Goal: Task Accomplishment & Management: Manage account settings

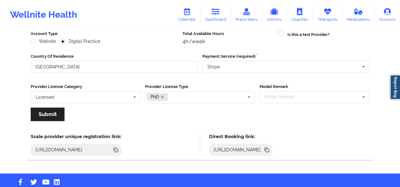
click at [192, 17] on link "Calendar" at bounding box center [186, 14] width 27 height 21
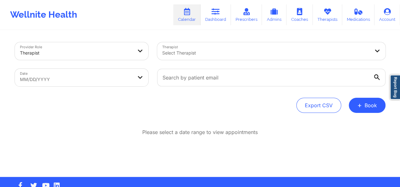
click at [257, 58] on div "Select Therapist" at bounding box center [263, 51] width 213 height 18
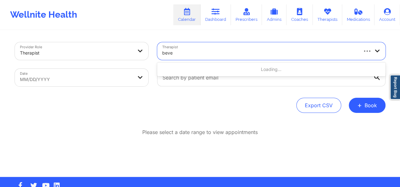
type input "bever"
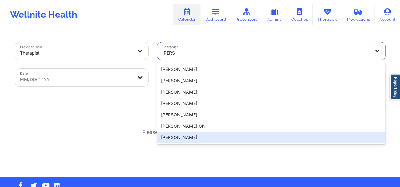
click at [193, 137] on div "Beverly Solomon" at bounding box center [271, 137] width 228 height 11
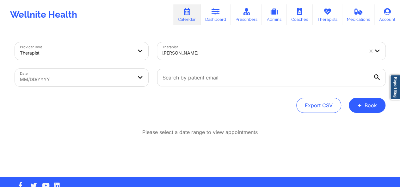
click at [374, 77] on icon at bounding box center [377, 78] width 6 height 6
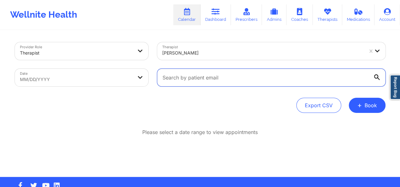
click at [374, 77] on input "text" at bounding box center [271, 78] width 228 height 18
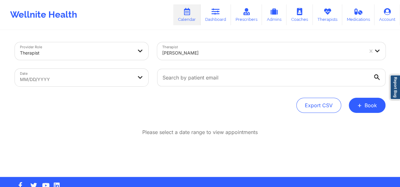
click at [94, 75] on body "Wellnite Health Calendar Dashboard Prescribers Admins Coaches Therapists Medica…" at bounding box center [200, 93] width 400 height 187
select select "2025-8"
select select "2025-9"
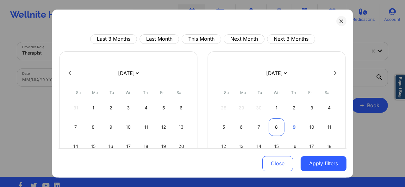
click at [276, 126] on div "8" at bounding box center [276, 128] width 16 height 18
select select "2025-9"
select select "2025-10"
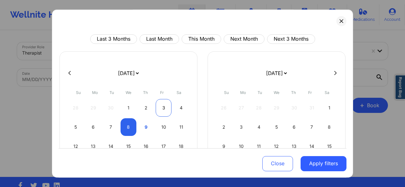
select select "2025-9"
select select "2025-10"
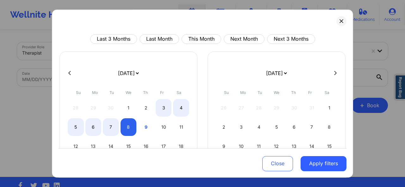
select select "2025-9"
select select "2025-10"
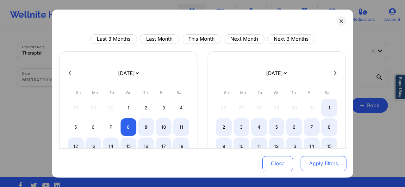
click at [319, 163] on button "Apply filters" at bounding box center [323, 163] width 46 height 15
click at [331, 163] on button "Apply filters" at bounding box center [323, 163] width 46 height 15
select select "2025-9"
select select "2025-10"
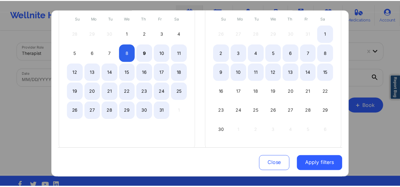
scroll to position [83, 0]
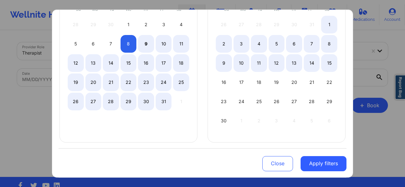
select select "2025-9"
select select "2025-10"
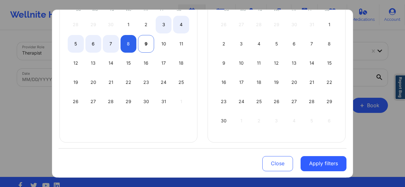
select select "2025-9"
select select "2025-10"
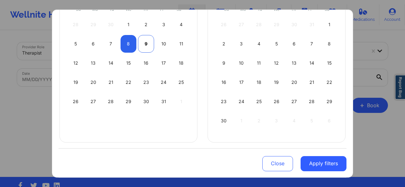
click at [142, 39] on div "9" at bounding box center [146, 44] width 16 height 18
select select "2025-9"
select select "2025-10"
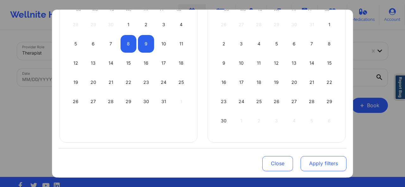
click at [322, 161] on button "Apply filters" at bounding box center [323, 163] width 46 height 15
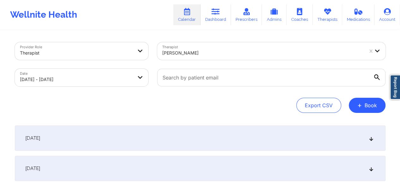
drag, startPoint x: 374, startPoint y: 99, endPoint x: 359, endPoint y: 136, distance: 40.1
click at [359, 136] on div "Provider Role Therapist Therapist Beverly Solomon Date 10/08/2025 - 10/09/2025 …" at bounding box center [199, 119] width 379 height 176
click at [368, 137] on div "October 8, 2025" at bounding box center [200, 138] width 371 height 25
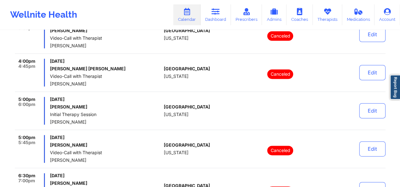
scroll to position [376, 0]
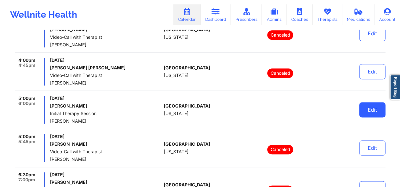
click at [372, 106] on button "Edit" at bounding box center [372, 109] width 26 height 15
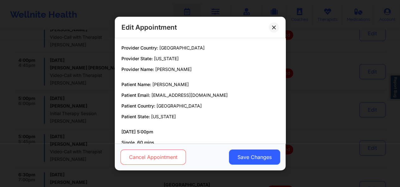
click at [163, 156] on button "Cancel Appointment" at bounding box center [152, 157] width 65 height 15
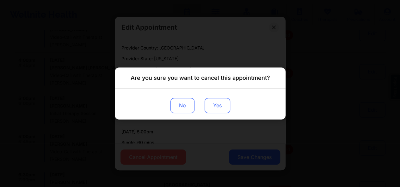
click at [220, 107] on button "Yes" at bounding box center [217, 105] width 26 height 15
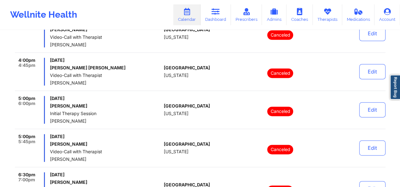
click at [197, 16] on link "Calendar" at bounding box center [186, 14] width 27 height 21
click at [193, 22] on link "Calendar" at bounding box center [186, 14] width 27 height 21
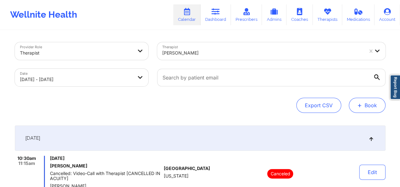
click at [361, 104] on span "+" at bounding box center [359, 105] width 5 height 3
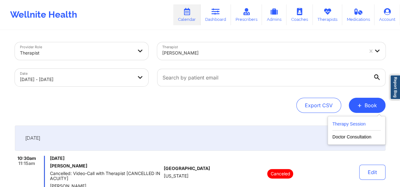
click at [350, 122] on button "Therapy Session" at bounding box center [356, 125] width 48 height 10
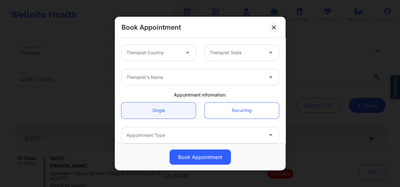
click at [169, 58] on div "Therapist Country" at bounding box center [150, 53] width 59 height 16
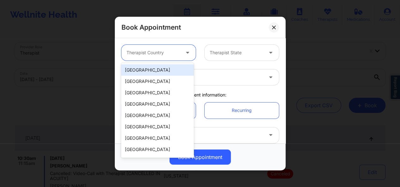
click at [163, 67] on div "[GEOGRAPHIC_DATA]" at bounding box center [157, 69] width 73 height 11
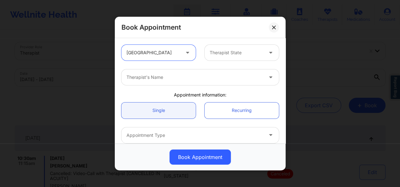
click at [214, 56] on div at bounding box center [236, 53] width 53 height 8
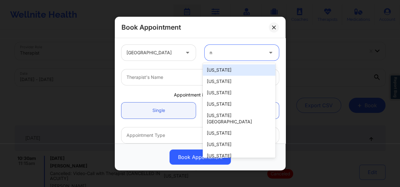
type input "no"
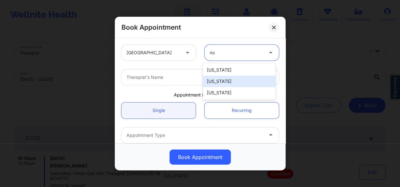
click at [220, 83] on div "[US_STATE]" at bounding box center [239, 81] width 73 height 11
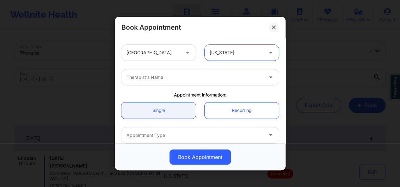
click at [203, 77] on div at bounding box center [194, 78] width 137 height 8
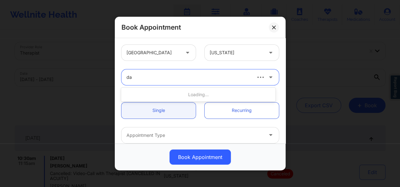
type input "dap"
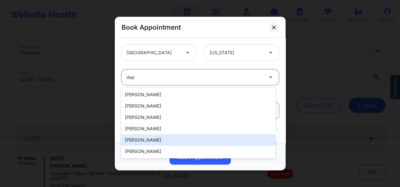
click at [166, 137] on div "[PERSON_NAME]" at bounding box center [198, 140] width 154 height 11
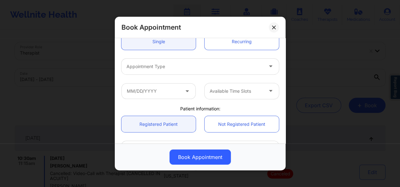
scroll to position [74, 0]
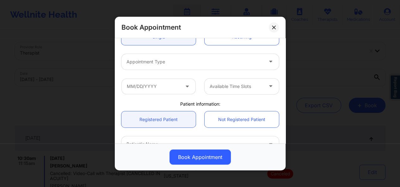
click at [248, 67] on div "Appointment Type" at bounding box center [192, 62] width 142 height 16
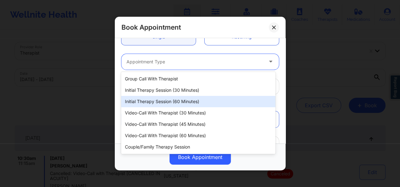
click at [206, 97] on div "Initial Therapy Session (60 minutes)" at bounding box center [198, 101] width 154 height 11
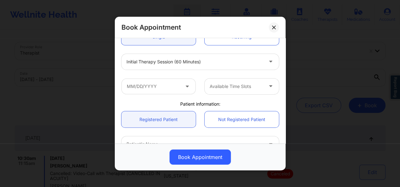
click at [185, 85] on icon at bounding box center [187, 85] width 6 height 5
click at [182, 88] on input "text" at bounding box center [158, 86] width 74 height 16
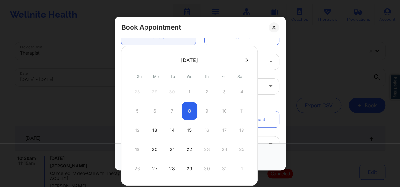
click at [192, 111] on div "5 6 7 8 9 10 11" at bounding box center [189, 111] width 120 height 18
click at [185, 127] on div "15" at bounding box center [189, 131] width 16 height 18
type input "10/15/2025"
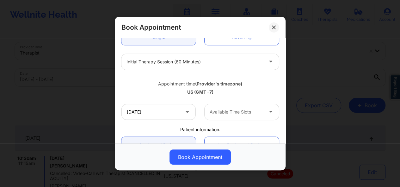
click at [231, 117] on div "Available Time Slots" at bounding box center [234, 112] width 59 height 16
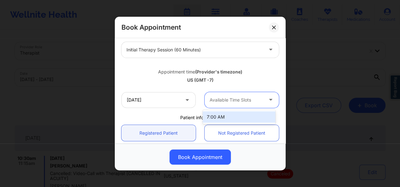
scroll to position [86, 0]
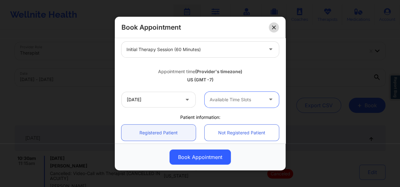
click at [272, 26] on icon at bounding box center [274, 27] width 4 height 4
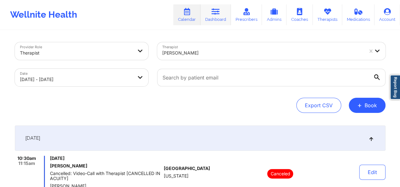
click at [212, 20] on link "Dashboard" at bounding box center [215, 14] width 30 height 21
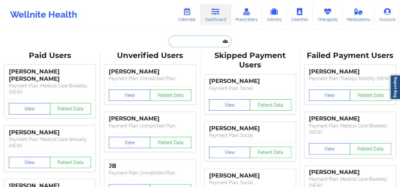
click at [186, 38] on input "text" at bounding box center [200, 41] width 63 height 12
paste input "tmnorrholm@gmail.com"
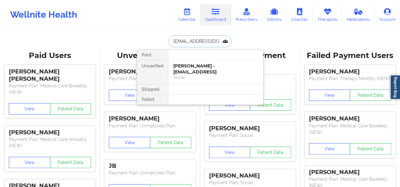
type input "tmnorrholm@gmail.com"
click at [204, 69] on div "Theresa Norrholm - tmnorrholm@gmail.com" at bounding box center [215, 69] width 85 height 12
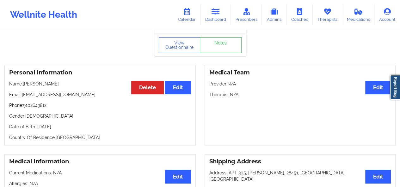
scroll to position [14, 0]
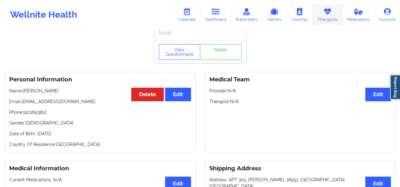
click at [326, 21] on link "Therapists" at bounding box center [327, 14] width 29 height 21
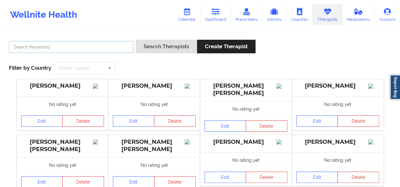
click at [80, 50] on input "text" at bounding box center [71, 47] width 125 height 12
type input "arielle"
click at [136, 40] on button "Search Therapists" at bounding box center [166, 47] width 61 height 14
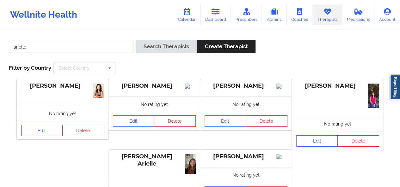
click at [48, 130] on link "Edit" at bounding box center [42, 130] width 42 height 11
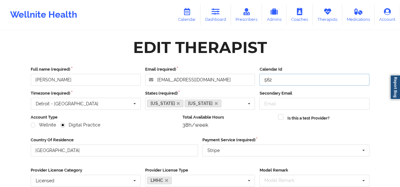
drag, startPoint x: 230, startPoint y: 81, endPoint x: 389, endPoint y: 49, distance: 162.1
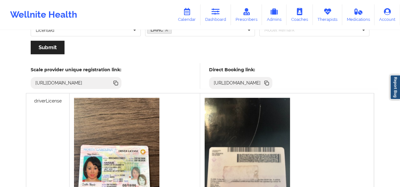
scroll to position [154, 0]
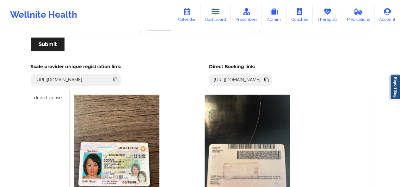
click at [263, 79] on div "[URL][DOMAIN_NAME]" at bounding box center [237, 80] width 52 height 6
drag, startPoint x: 355, startPoint y: 79, endPoint x: 340, endPoint y: 78, distance: 14.9
click at [263, 78] on div "[URL][DOMAIN_NAME]" at bounding box center [237, 80] width 52 height 6
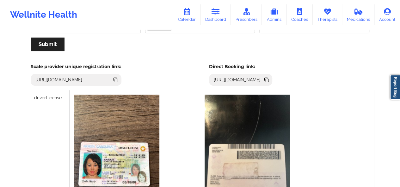
click at [269, 79] on icon at bounding box center [267, 80] width 3 height 3
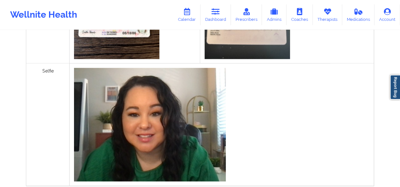
scroll to position [0, 0]
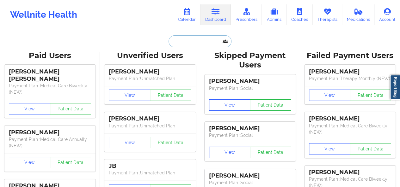
click at [177, 41] on input "text" at bounding box center [200, 41] width 63 height 12
click at [324, 14] on icon at bounding box center [327, 11] width 8 height 7
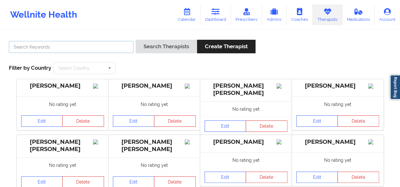
click at [107, 46] on input "text" at bounding box center [71, 47] width 125 height 12
type input "[PERSON_NAME]"
click at [136, 40] on button "Search Therapists" at bounding box center [166, 47] width 61 height 14
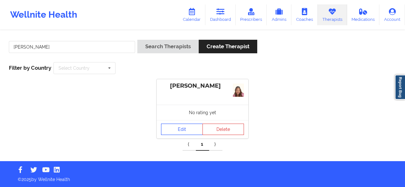
click at [177, 127] on link "Edit" at bounding box center [182, 129] width 42 height 11
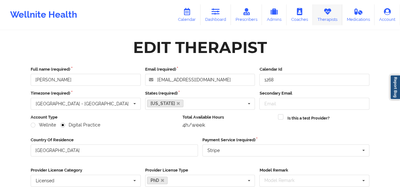
click at [328, 15] on link "Therapists" at bounding box center [327, 14] width 29 height 21
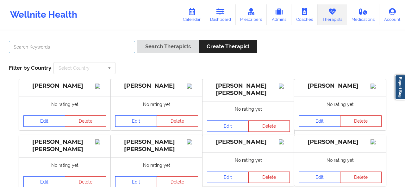
click at [98, 49] on input "text" at bounding box center [72, 47] width 126 height 12
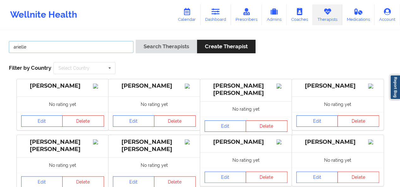
type input "arielle"
click at [136, 40] on button "Search Therapists" at bounding box center [166, 47] width 61 height 14
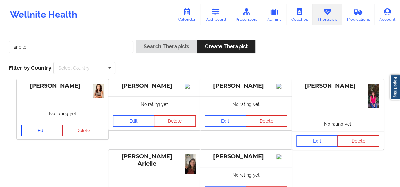
click at [52, 129] on link "Edit" at bounding box center [42, 130] width 42 height 11
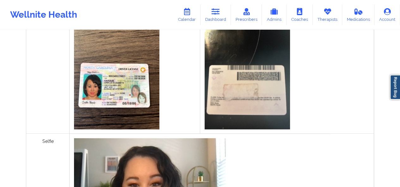
scroll to position [154, 0]
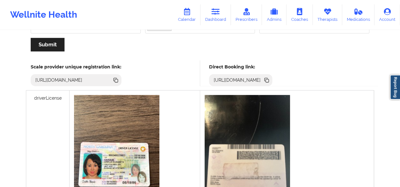
click at [263, 81] on div "[URL][DOMAIN_NAME]" at bounding box center [237, 80] width 52 height 6
copy div "[URL][DOMAIN_NAME]"
